Goal: Navigation & Orientation: Find specific page/section

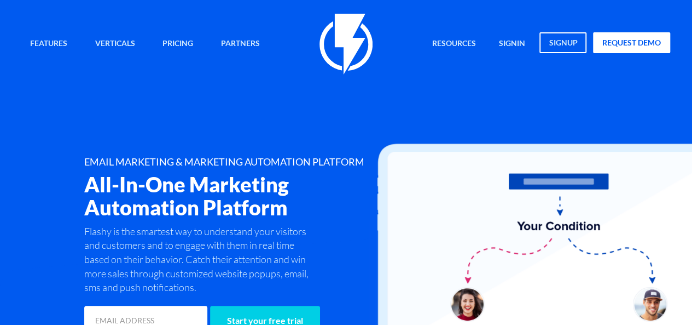
scroll to position [109, 0]
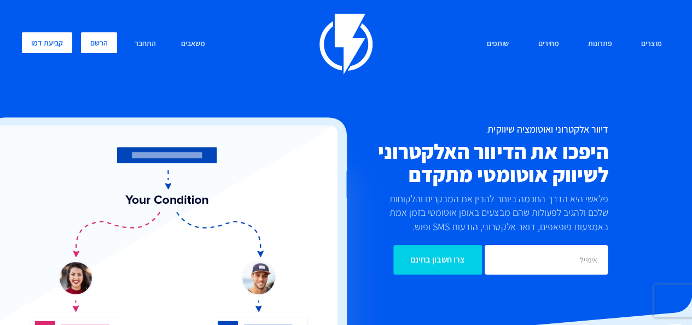
click at [96, 47] on link "הרשם" at bounding box center [99, 42] width 36 height 21
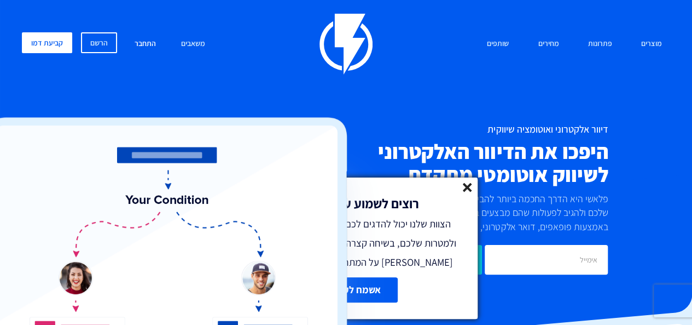
click at [143, 45] on link "התחבר" at bounding box center [145, 44] width 38 height 24
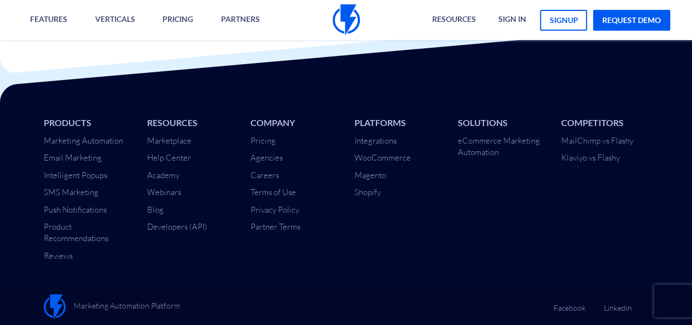
scroll to position [1665, 0]
